Goal: Task Accomplishment & Management: Use online tool/utility

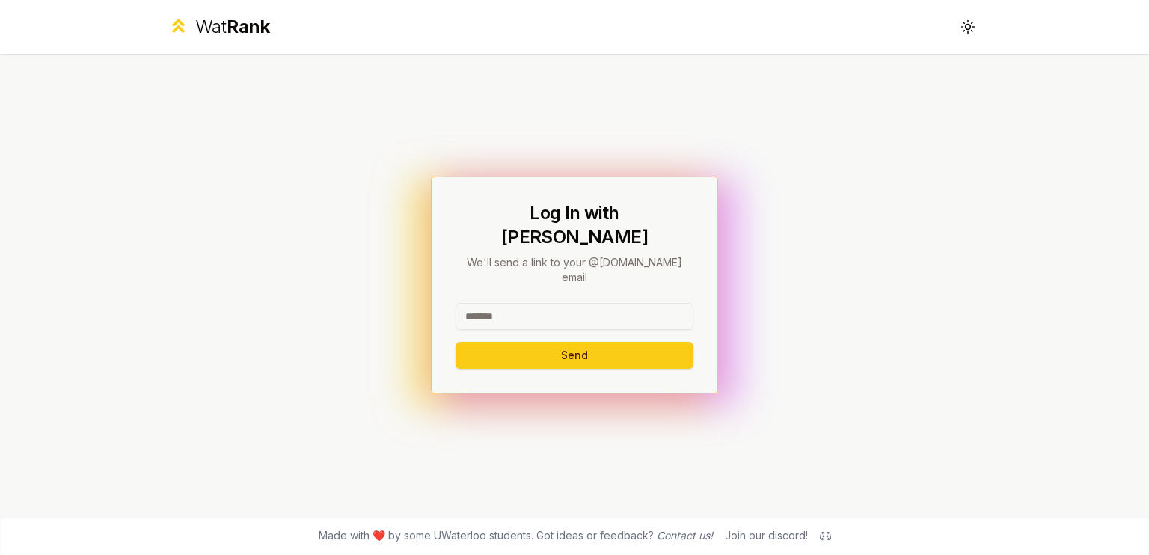
click at [508, 306] on input at bounding box center [574, 316] width 238 height 27
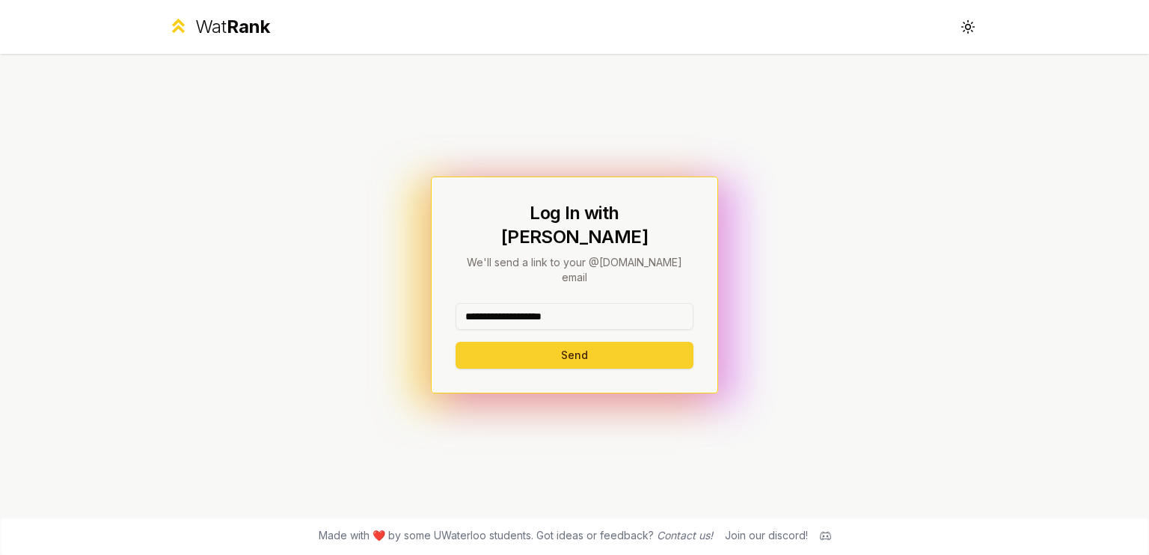
click at [565, 342] on button "Send" at bounding box center [574, 355] width 238 height 27
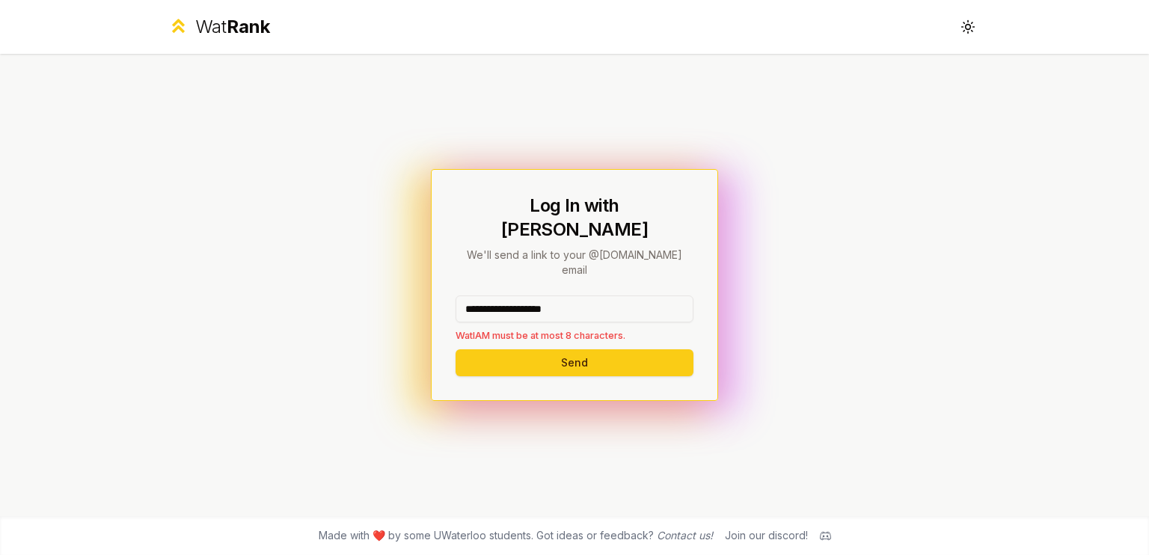
drag, startPoint x: 565, startPoint y: 293, endPoint x: 519, endPoint y: 295, distance: 45.6
click at [519, 295] on input "**********" at bounding box center [574, 308] width 238 height 27
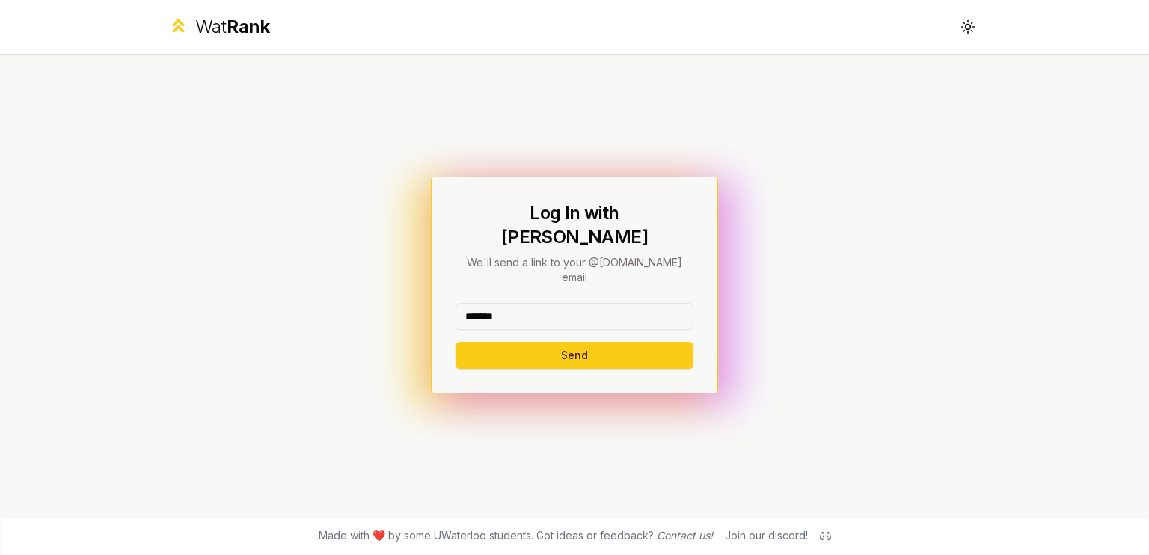
type input "*******"
click at [455, 342] on button "Send" at bounding box center [574, 355] width 238 height 27
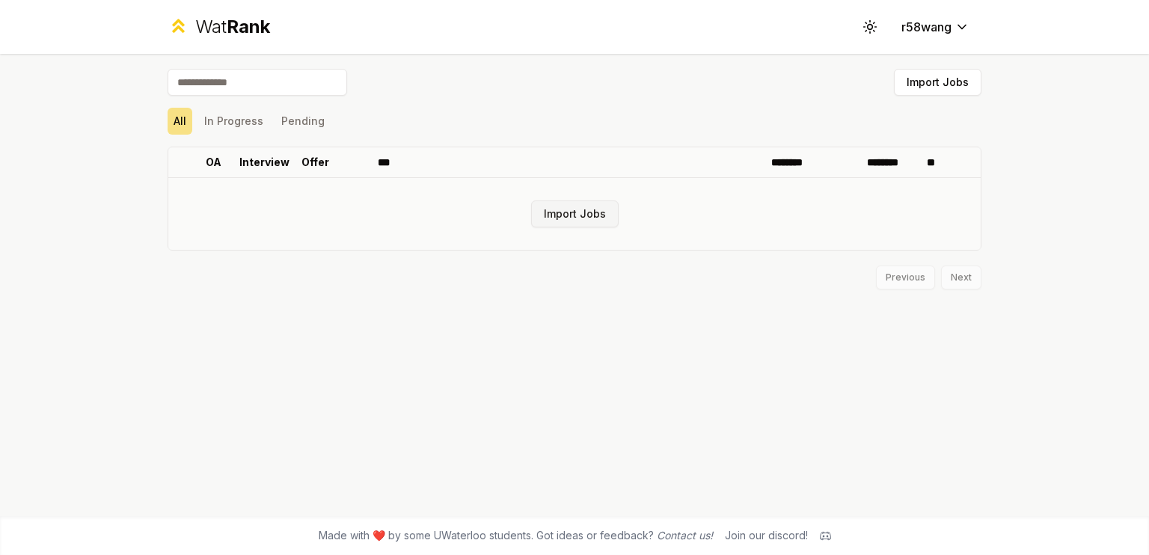
click at [553, 206] on button "Import Jobs" at bounding box center [574, 213] width 87 height 27
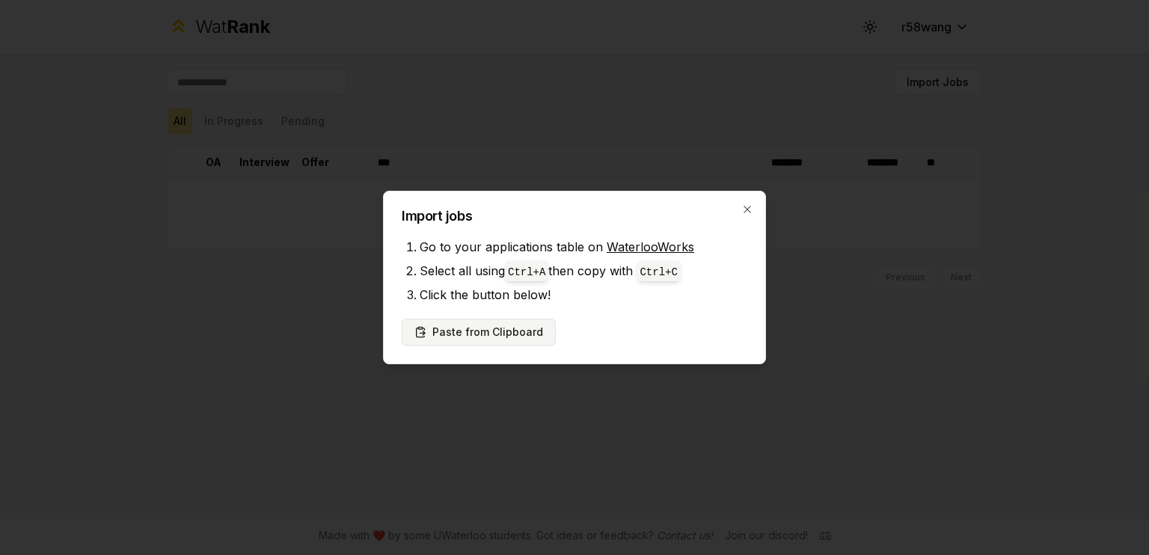
click at [492, 333] on button "Paste from Clipboard" at bounding box center [479, 332] width 154 height 27
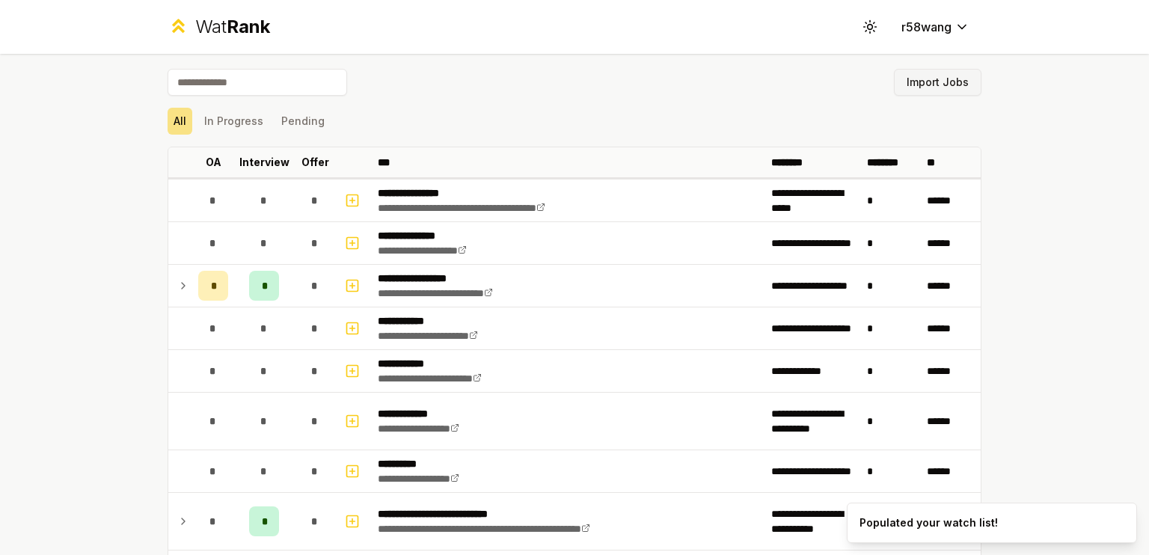
click at [912, 85] on button "Import Jobs" at bounding box center [937, 82] width 87 height 27
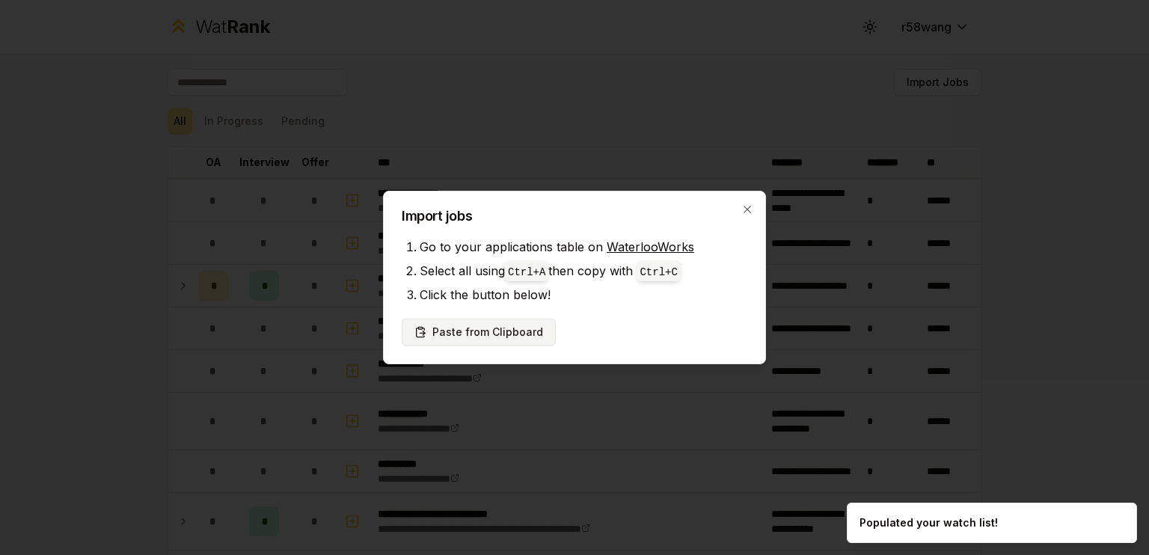
click at [491, 332] on button "Paste from Clipboard" at bounding box center [479, 332] width 154 height 27
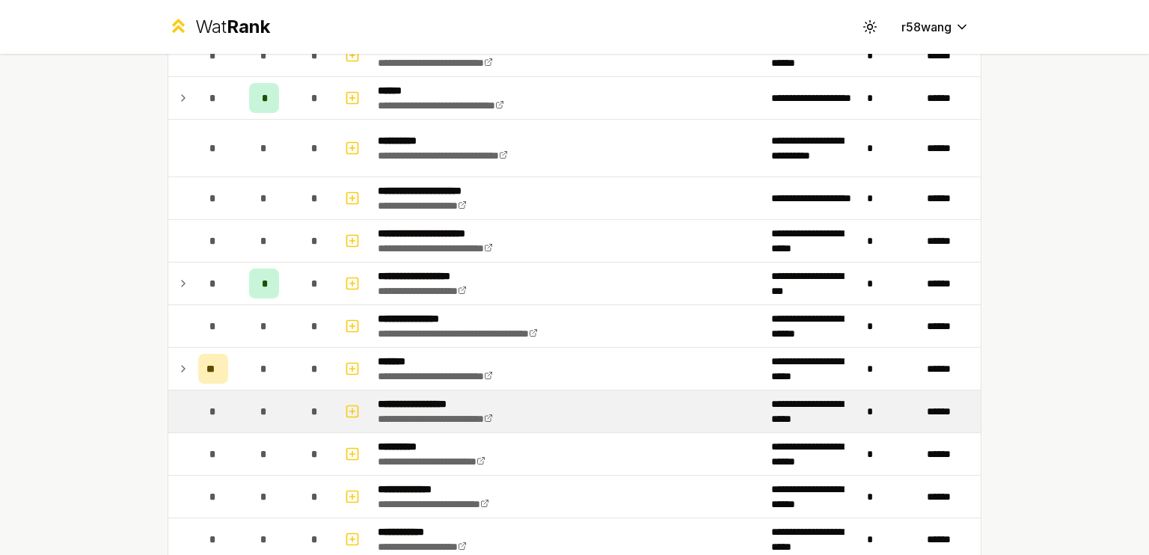
scroll to position [2318, 0]
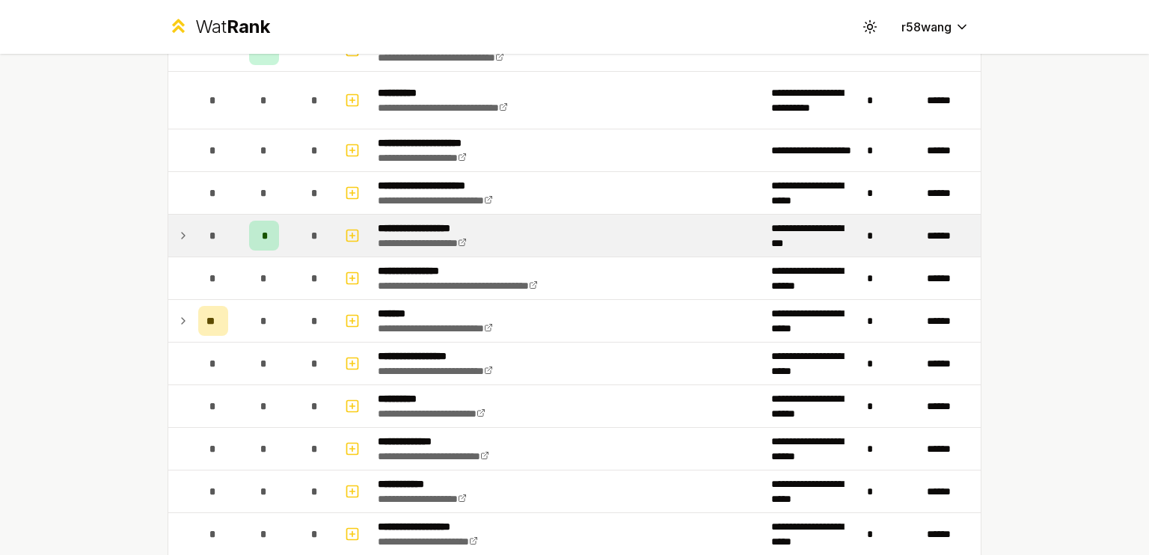
click at [182, 233] on icon at bounding box center [183, 236] width 3 height 6
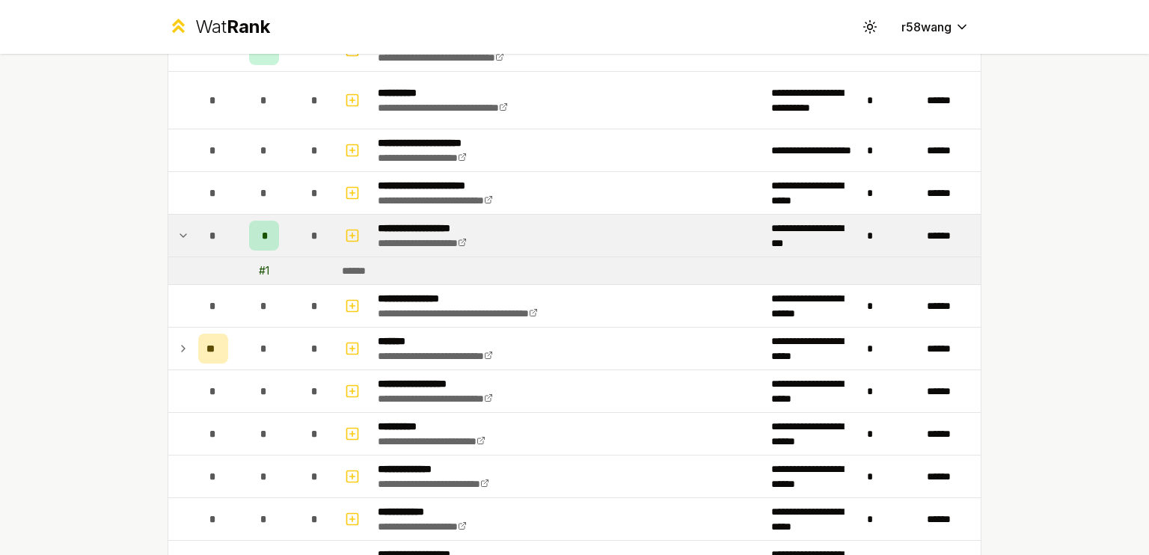
click at [177, 229] on icon at bounding box center [183, 236] width 12 height 18
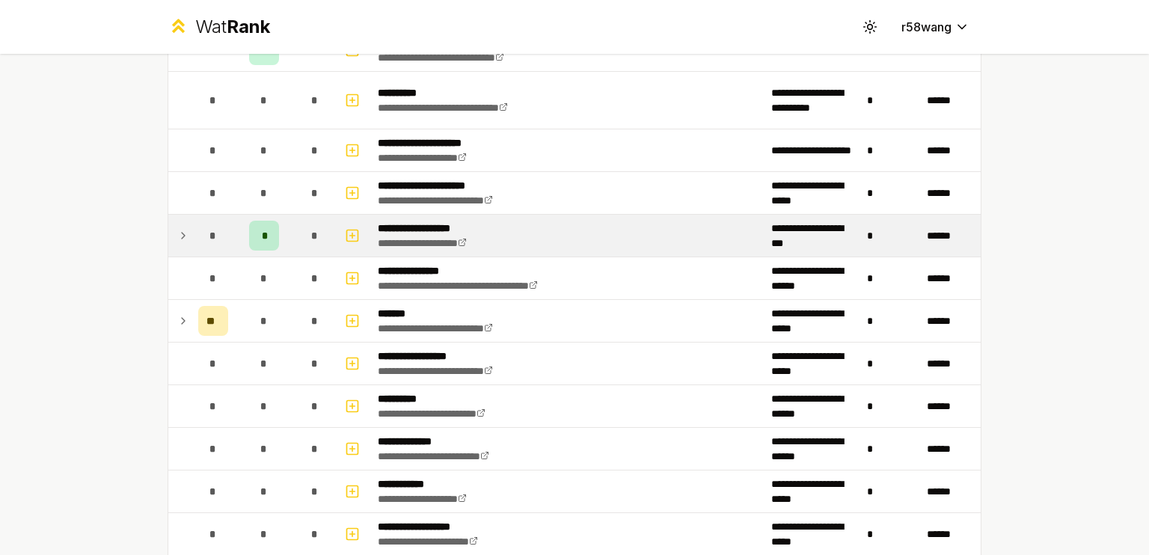
click at [260, 221] on div "*" at bounding box center [264, 236] width 30 height 30
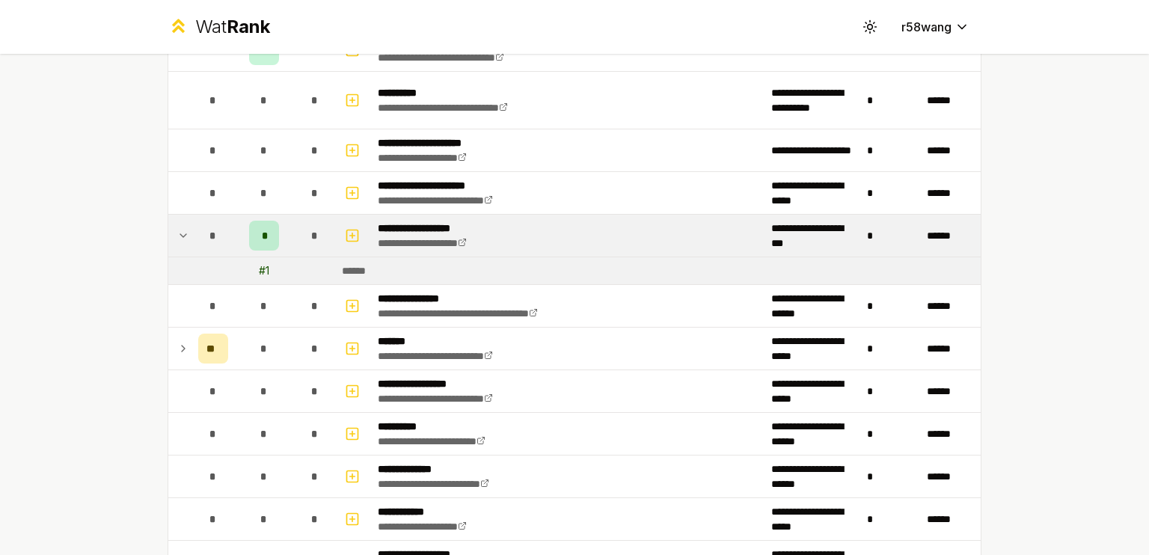
click at [251, 232] on div "*" at bounding box center [264, 236] width 30 height 30
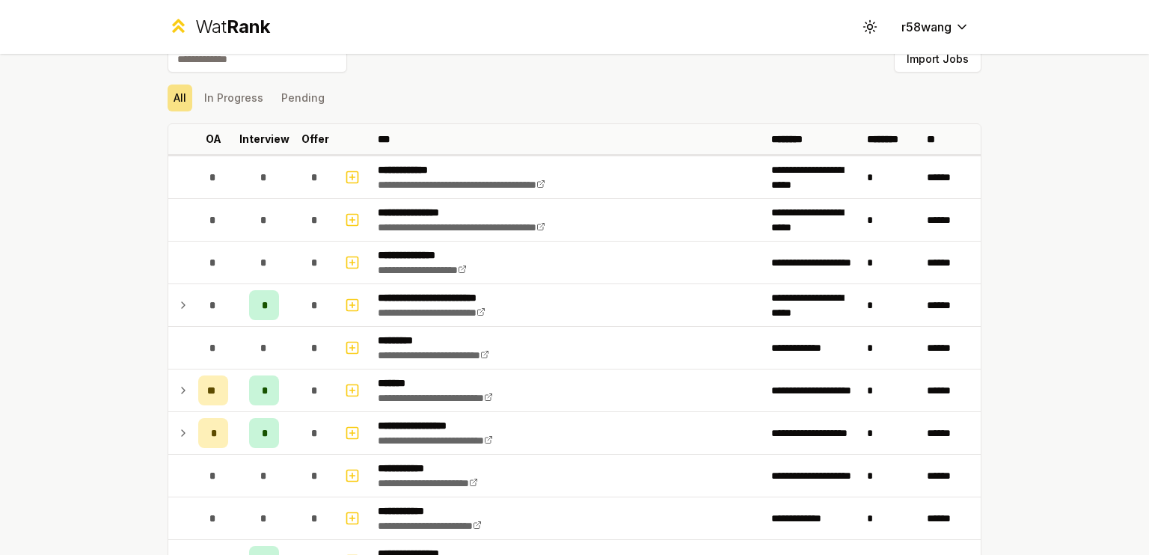
scroll to position [0, 0]
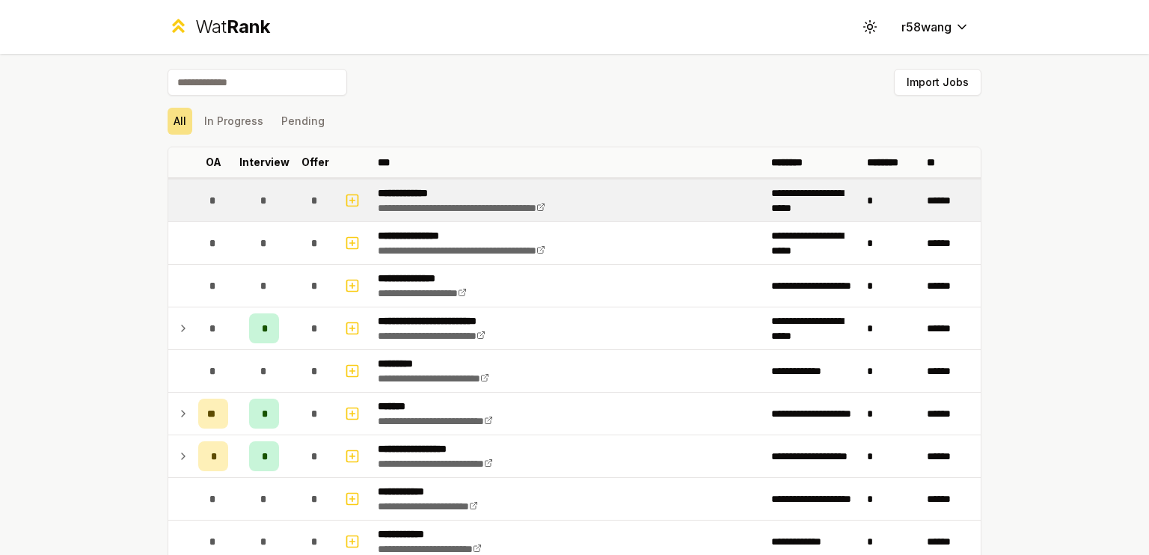
click at [249, 196] on div "*" at bounding box center [264, 200] width 30 height 30
click at [348, 195] on icon "button" at bounding box center [352, 200] width 15 height 18
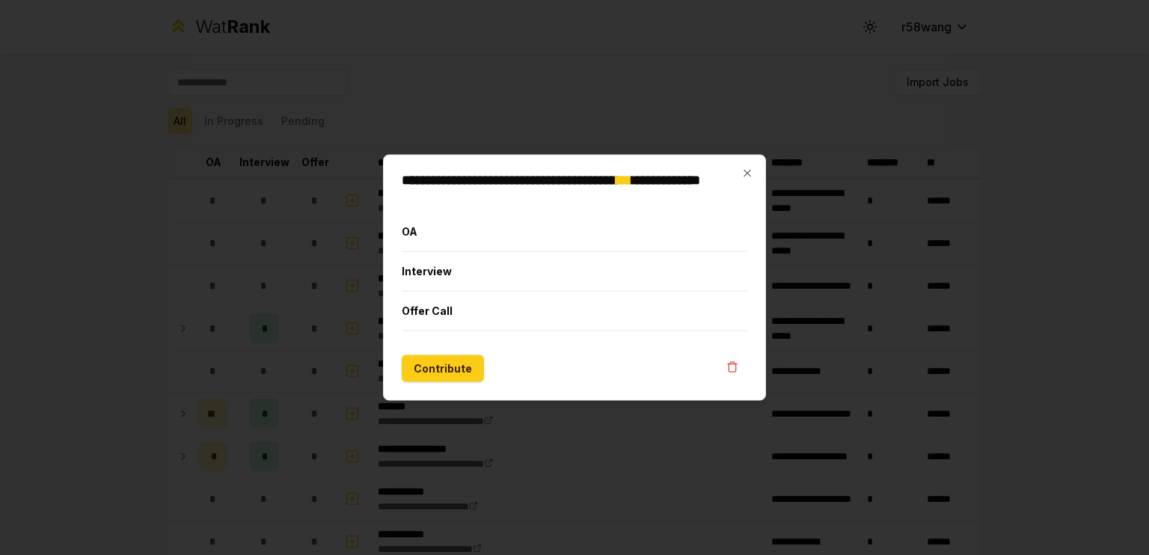
click at [855, 331] on div at bounding box center [574, 277] width 1149 height 555
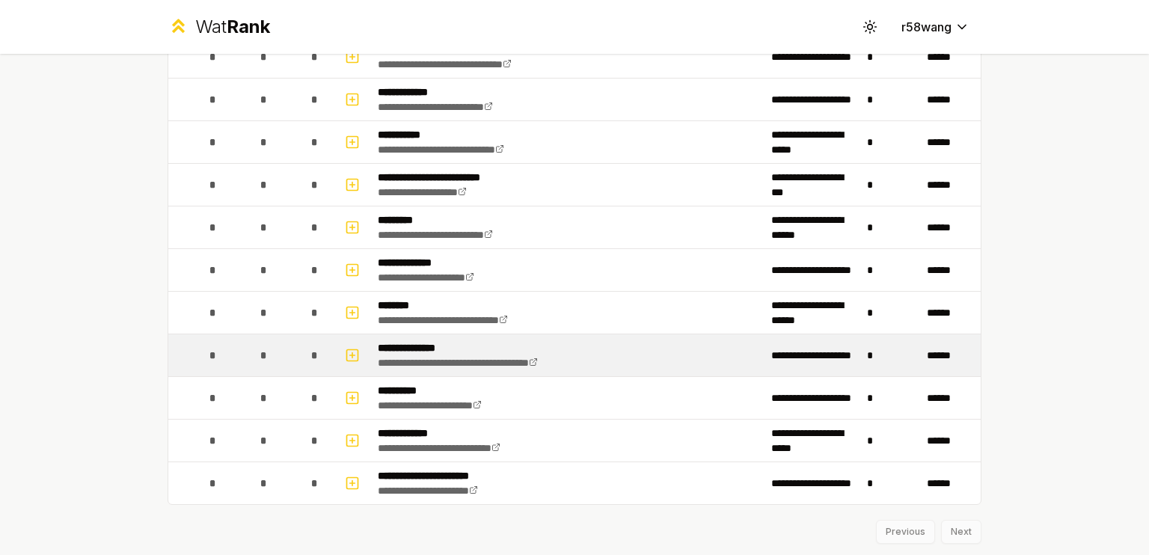
scroll to position [3496, 0]
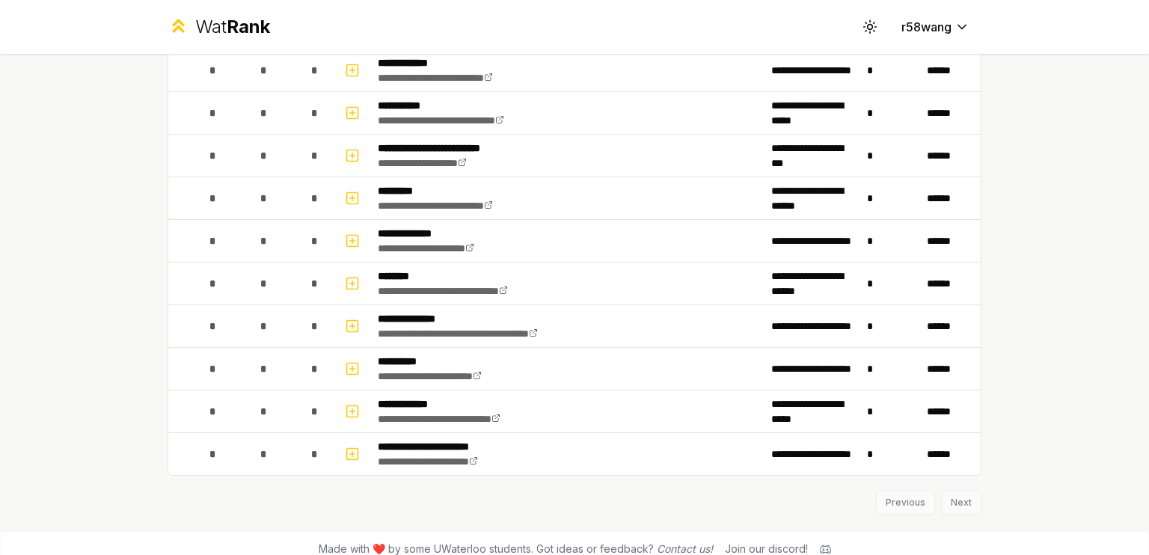
click at [951, 487] on div "Previous Next" at bounding box center [574, 495] width 814 height 39
click at [1001, 502] on div "**********" at bounding box center [574, 277] width 1149 height 555
click at [881, 478] on div "Previous Next" at bounding box center [574, 495] width 814 height 39
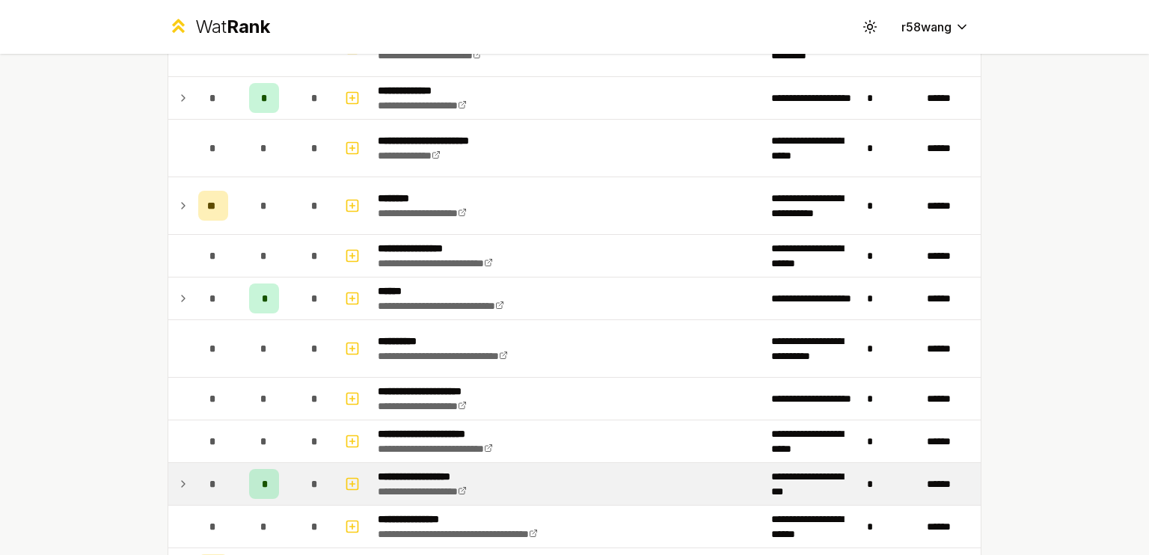
scroll to position [2019, 0]
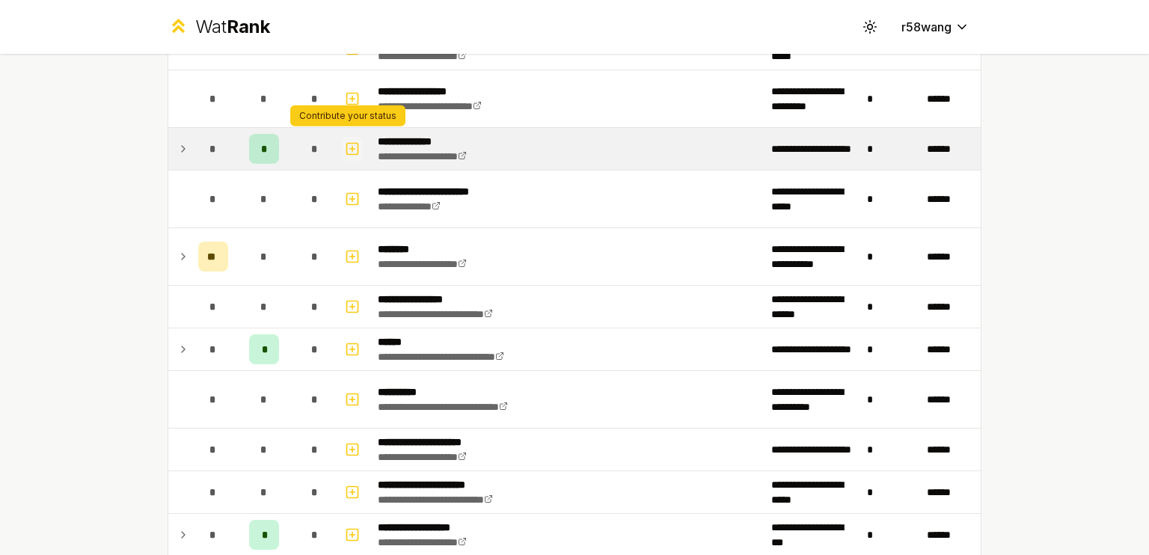
click at [347, 140] on icon "button" at bounding box center [352, 149] width 15 height 18
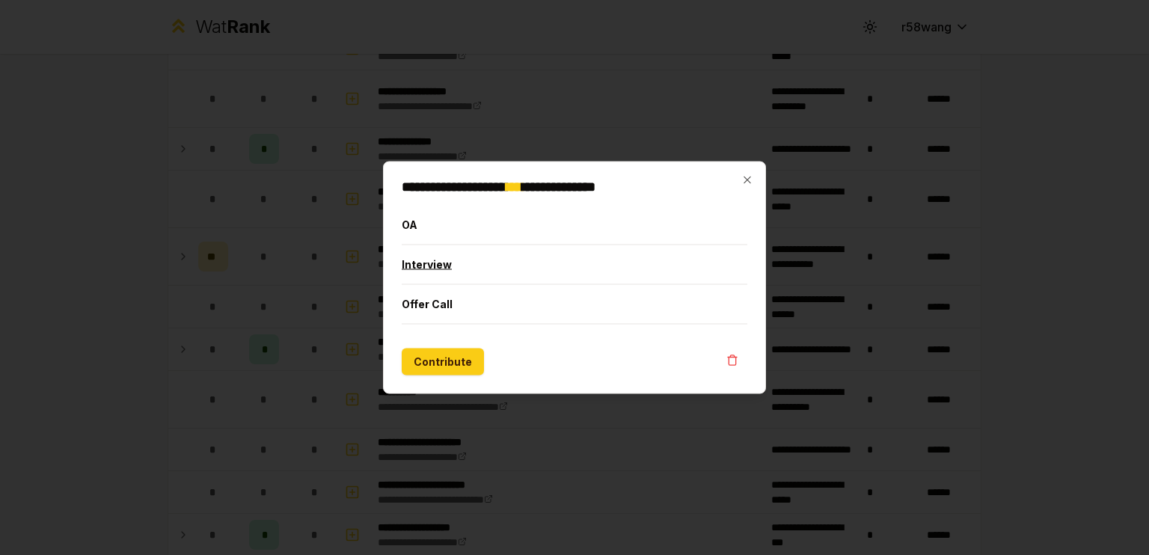
click at [544, 266] on button "Interview" at bounding box center [574, 264] width 345 height 39
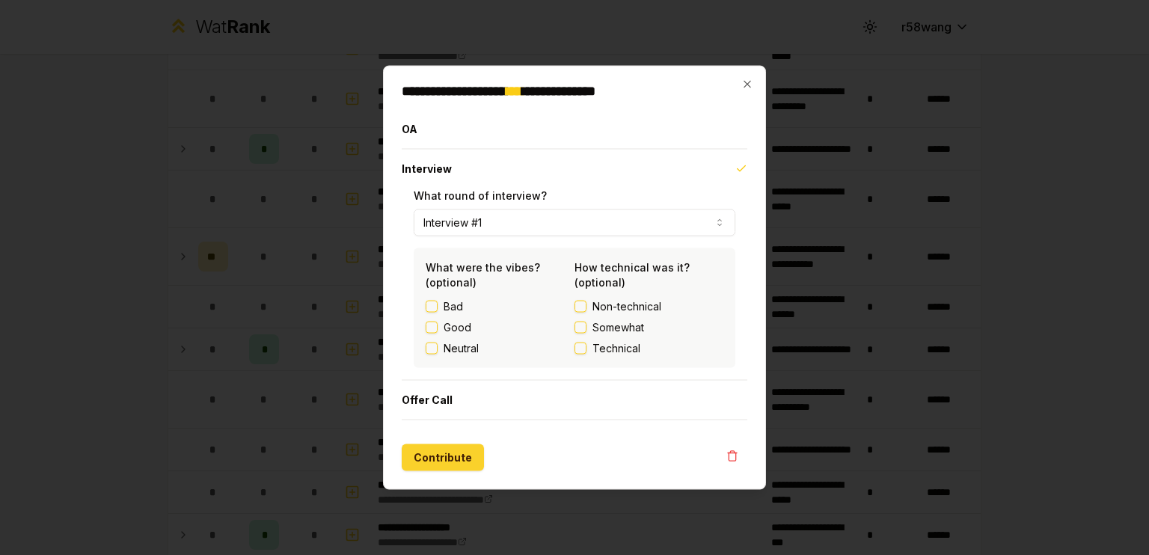
click at [464, 452] on button "Contribute" at bounding box center [443, 457] width 82 height 27
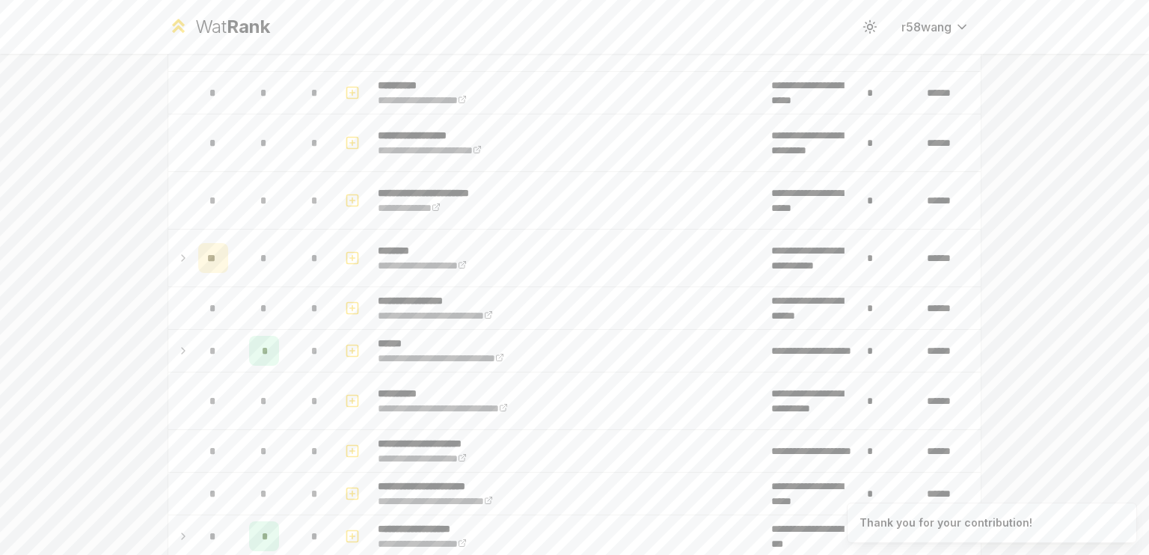
scroll to position [0, 0]
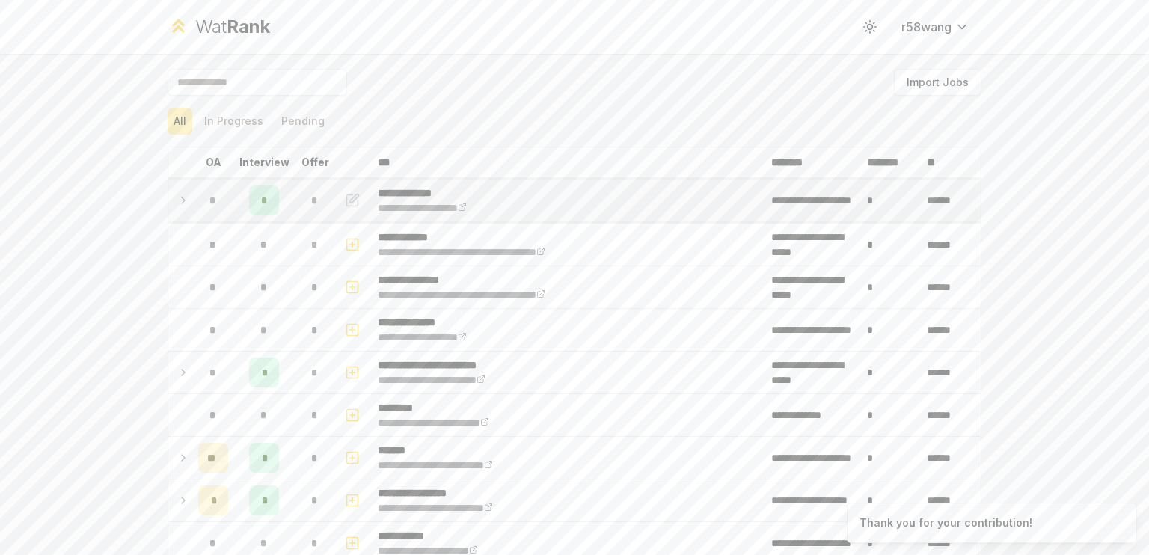
click at [180, 196] on icon at bounding box center [183, 200] width 12 height 18
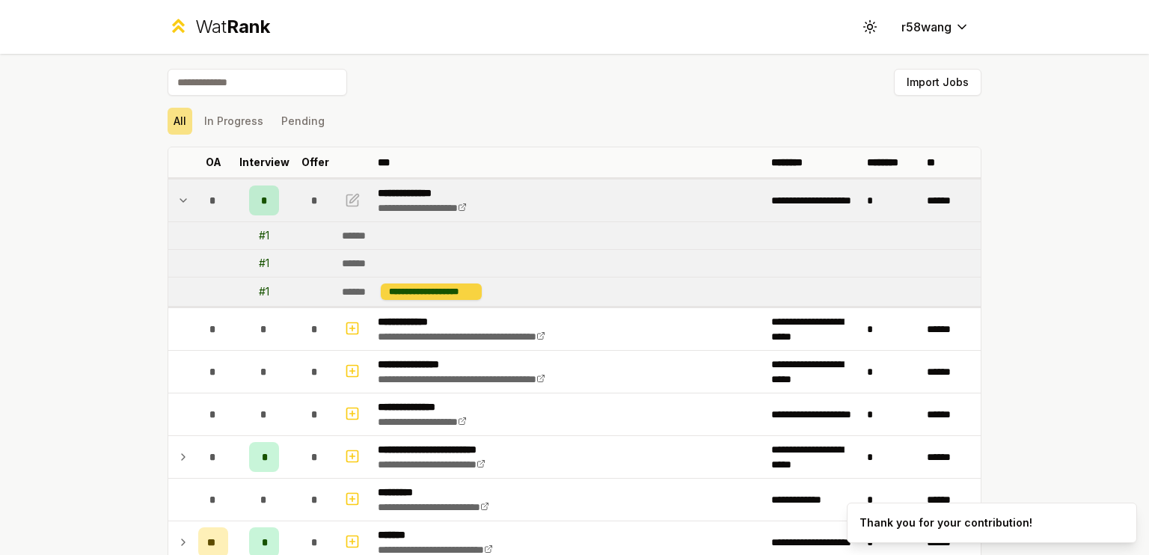
click at [426, 289] on div "**********" at bounding box center [431, 291] width 101 height 16
click at [184, 193] on td at bounding box center [180, 200] width 24 height 42
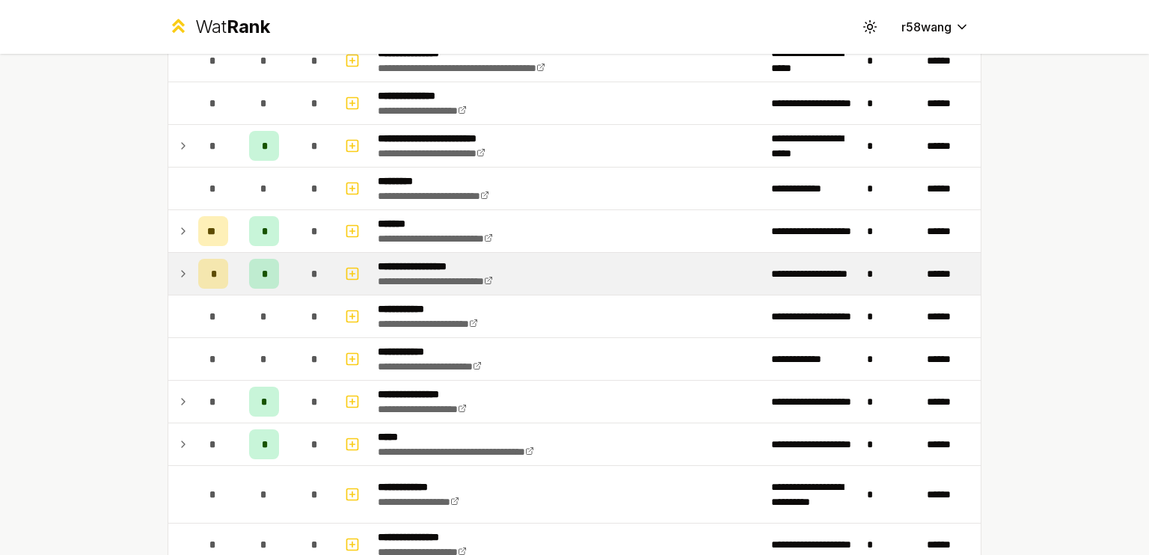
scroll to position [224, 0]
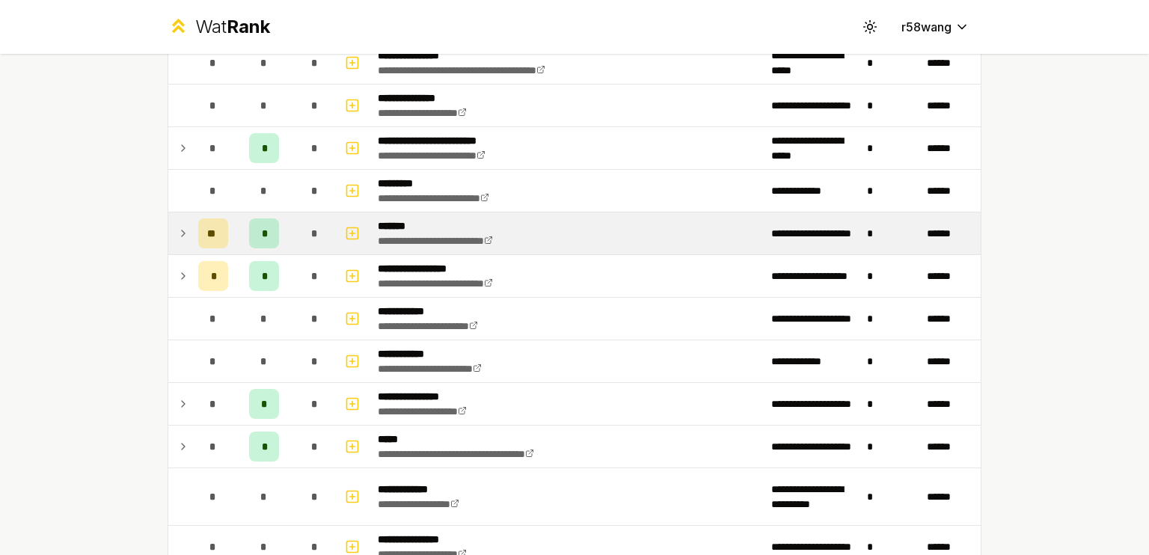
click at [177, 233] on icon at bounding box center [183, 233] width 12 height 18
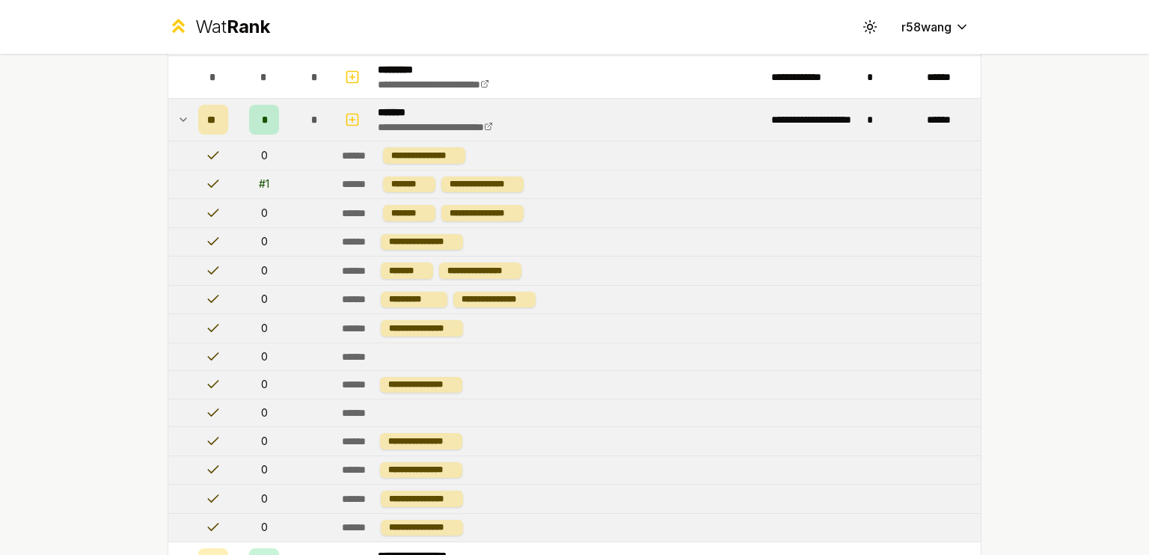
scroll to position [374, 0]
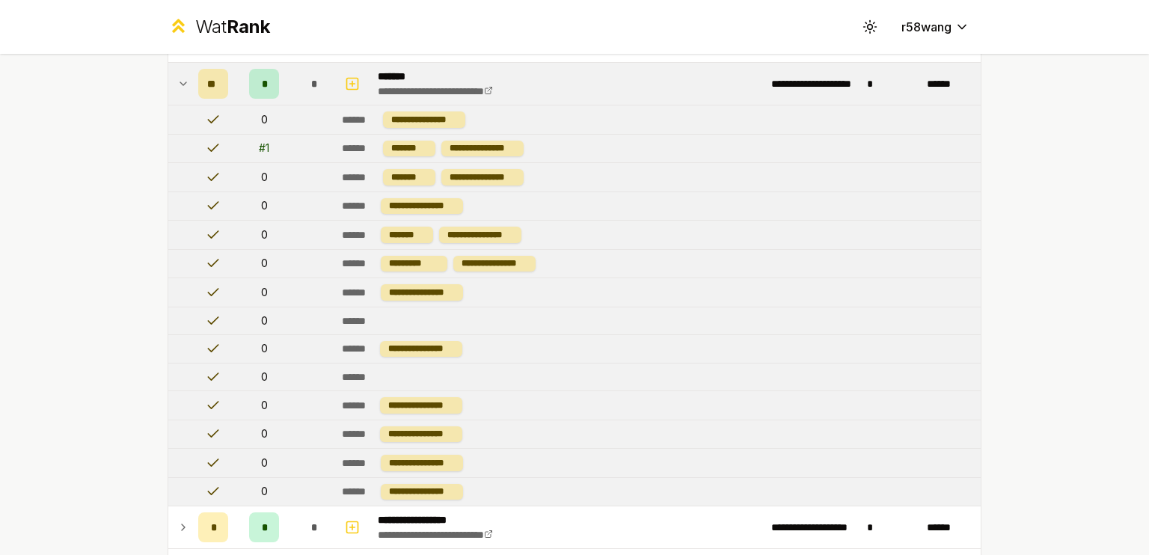
click at [259, 152] on div "# 1" at bounding box center [264, 148] width 10 height 15
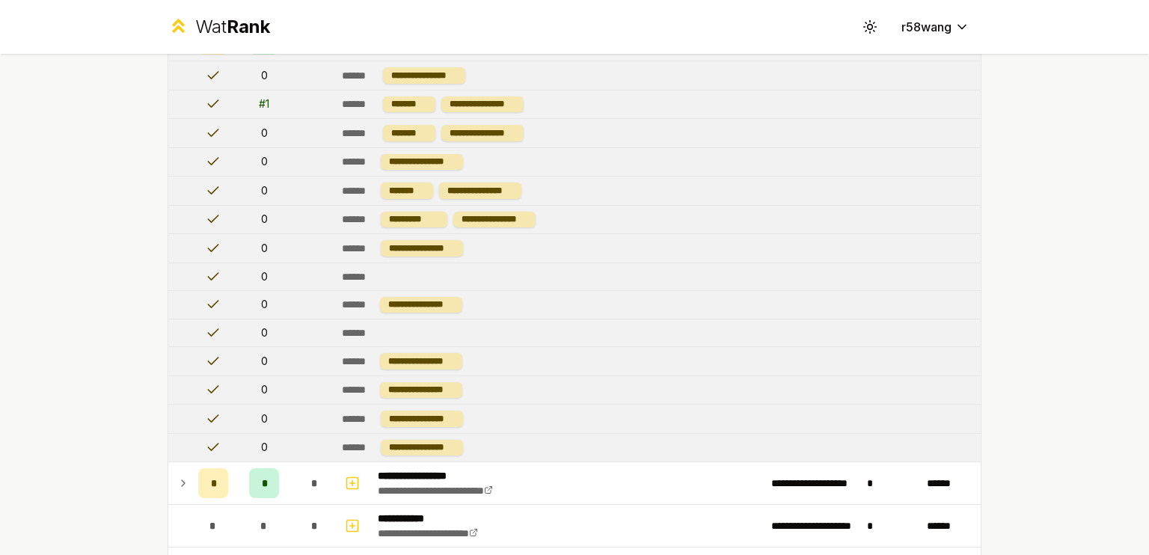
scroll to position [299, 0]
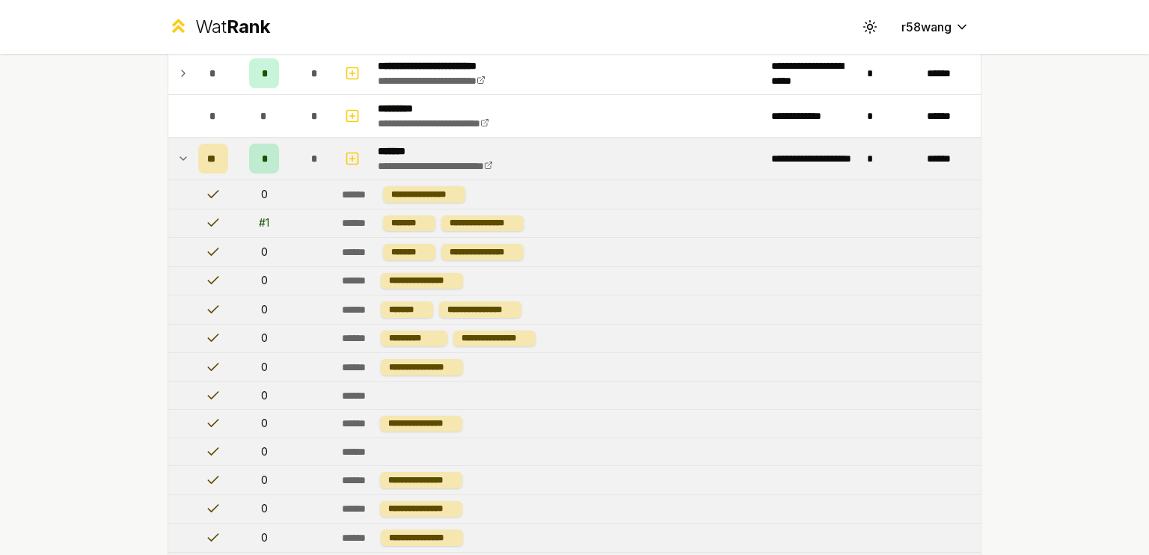
click at [192, 154] on td "**" at bounding box center [213, 159] width 42 height 42
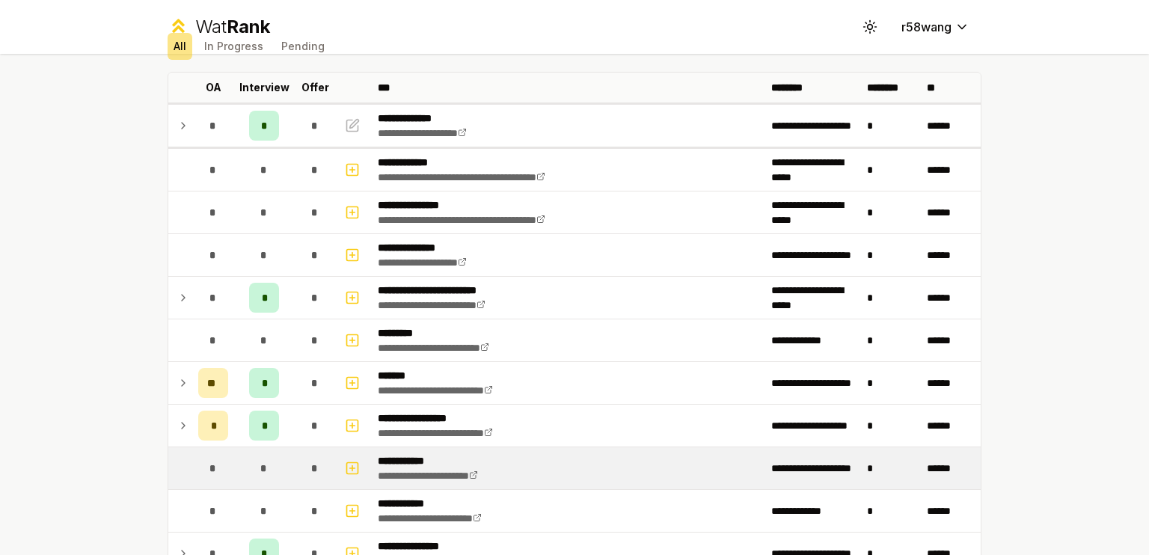
scroll to position [57, 0]
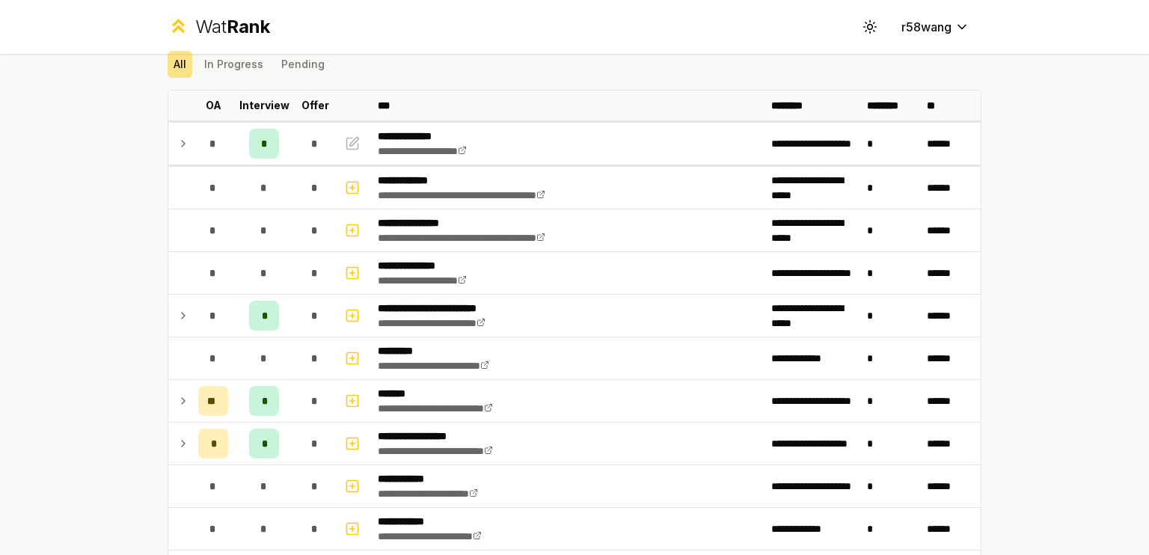
click at [179, 138] on icon at bounding box center [183, 144] width 12 height 18
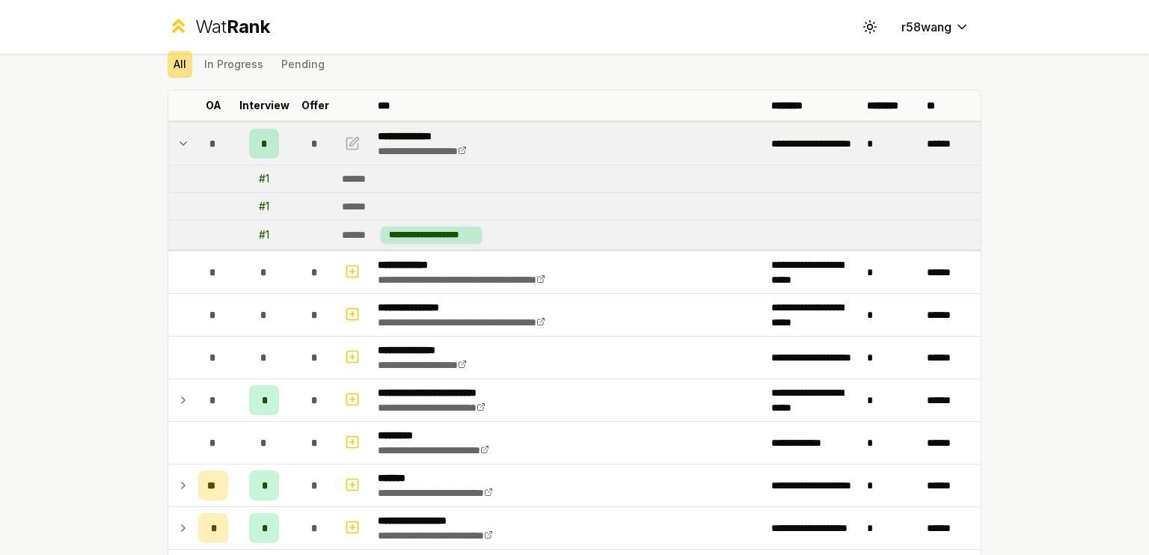
click at [179, 139] on icon at bounding box center [183, 144] width 12 height 18
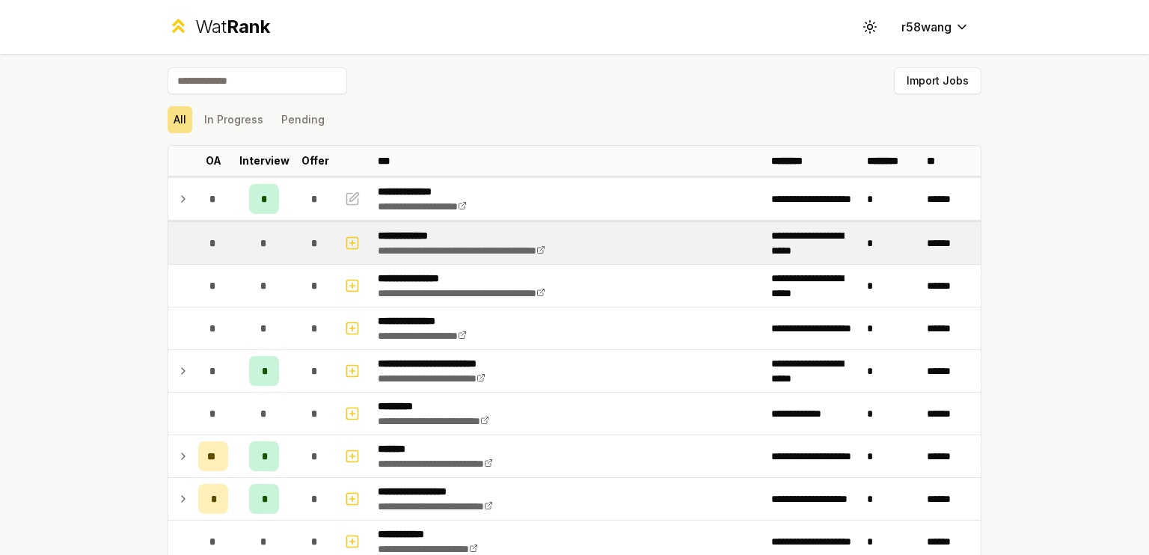
scroll to position [0, 0]
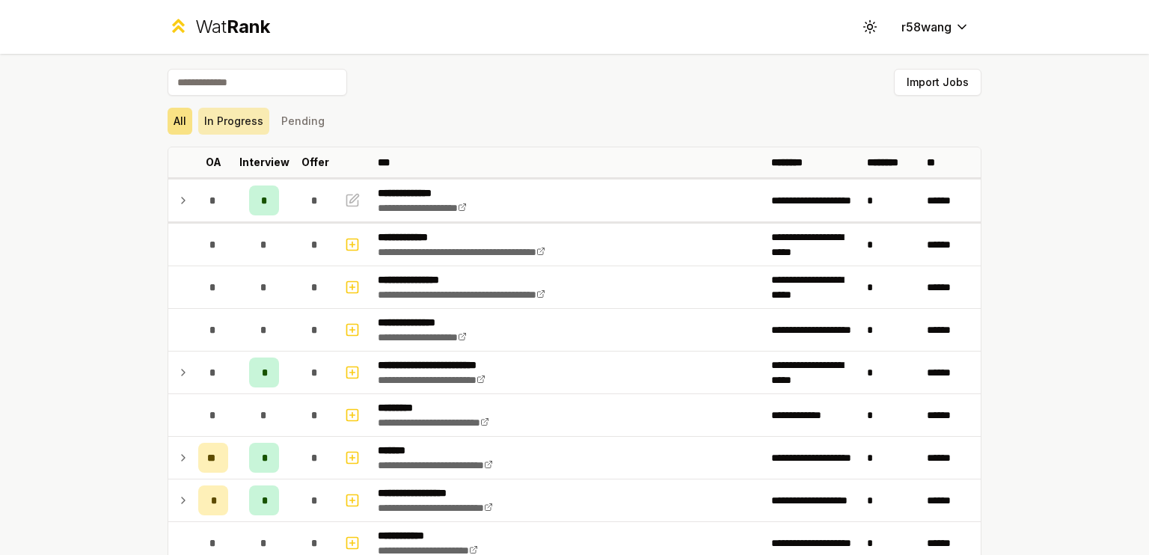
click at [239, 131] on button "In Progress" at bounding box center [233, 121] width 71 height 27
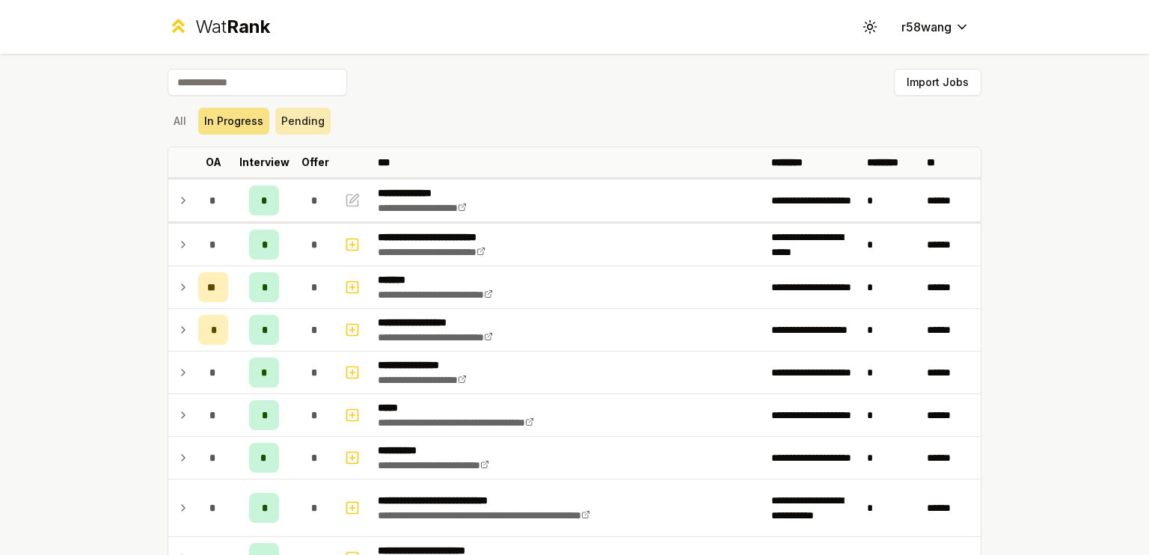
click at [277, 120] on button "Pending" at bounding box center [302, 121] width 55 height 27
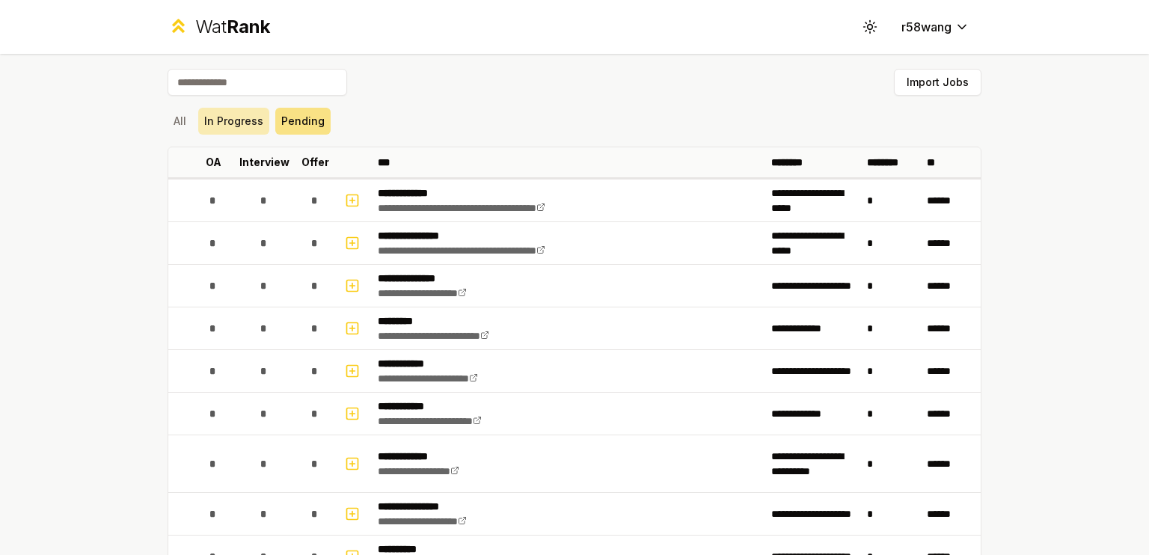
click at [229, 127] on button "In Progress" at bounding box center [233, 121] width 71 height 27
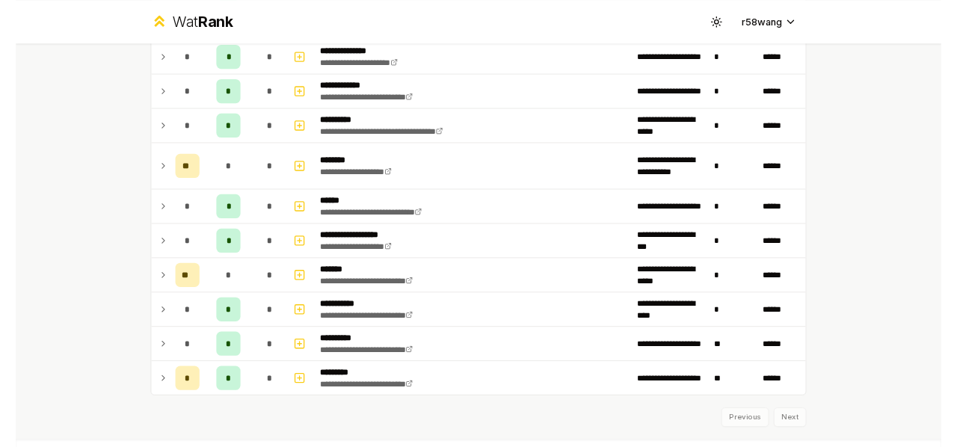
scroll to position [673, 0]
